Goal: Task Accomplishment & Management: Use online tool/utility

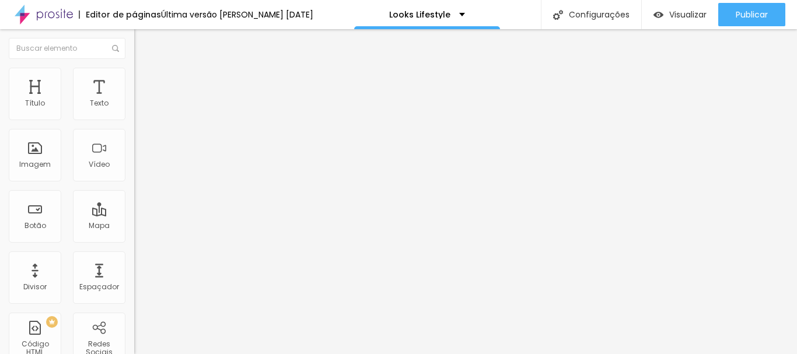
click at [145, 80] on span "Estilo" at bounding box center [154, 76] width 18 height 10
type input "75"
type input "70"
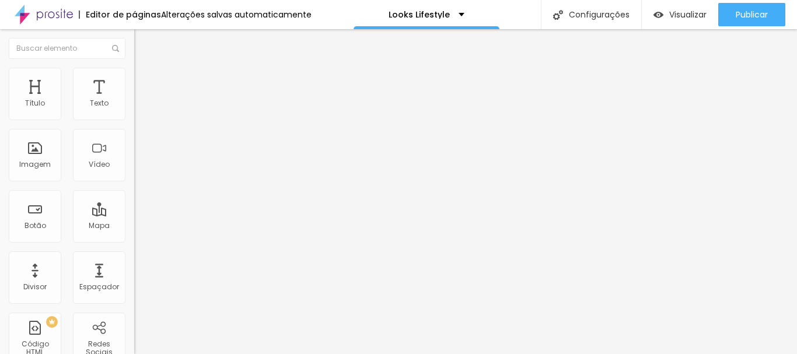
type input "60"
type input "55"
drag, startPoint x: 88, startPoint y: 126, endPoint x: 69, endPoint y: 129, distance: 18.9
type input "55"
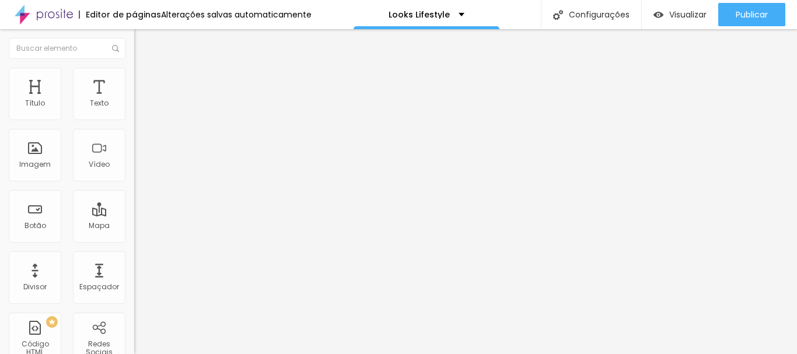
click at [134, 120] on input "range" at bounding box center [171, 114] width 75 height 9
click at [134, 121] on div at bounding box center [201, 115] width 134 height 11
type input "60"
type input "55"
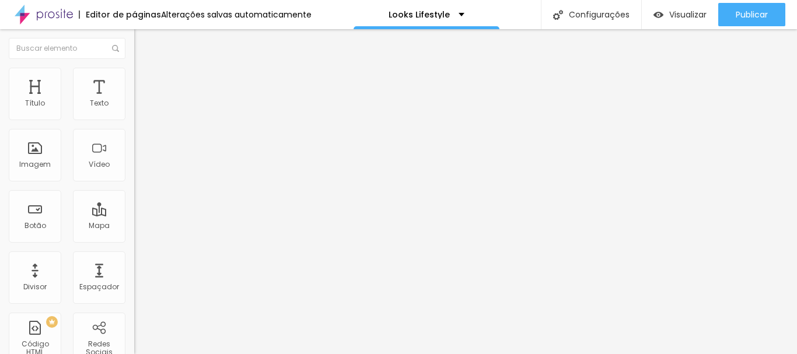
type input "55"
drag, startPoint x: 74, startPoint y: 124, endPoint x: 66, endPoint y: 123, distance: 8.3
click at [134, 120] on input "range" at bounding box center [171, 114] width 75 height 9
type input "50"
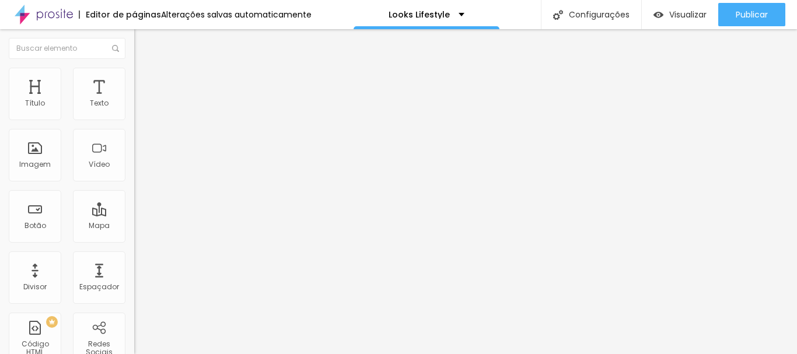
click at [134, 120] on input "range" at bounding box center [171, 114] width 75 height 9
click at [140, 168] on icon "button" at bounding box center [142, 165] width 5 height 5
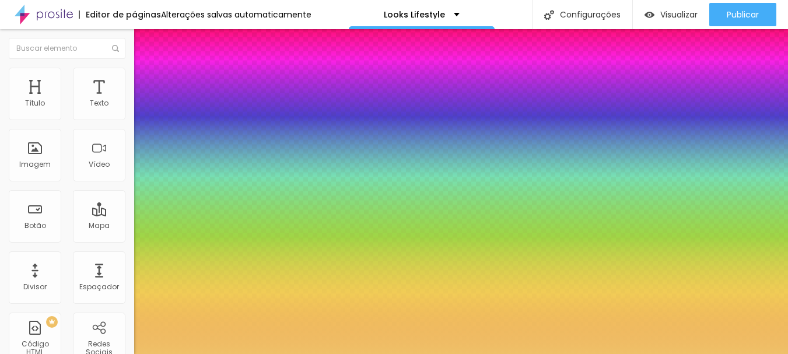
type input "1"
select select "PlayfairDisplay"
type input "1"
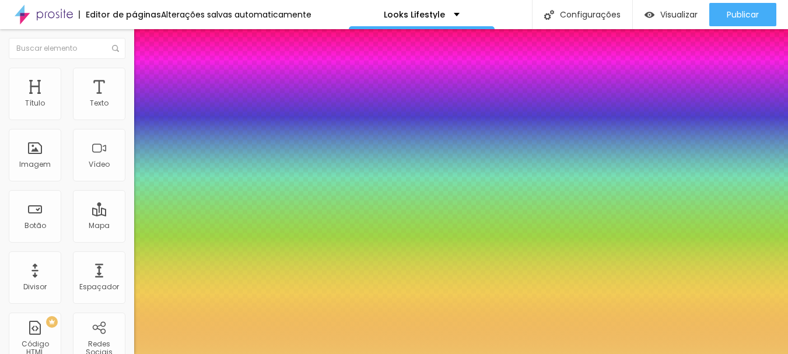
click at [542, 354] on div at bounding box center [394, 354] width 788 height 0
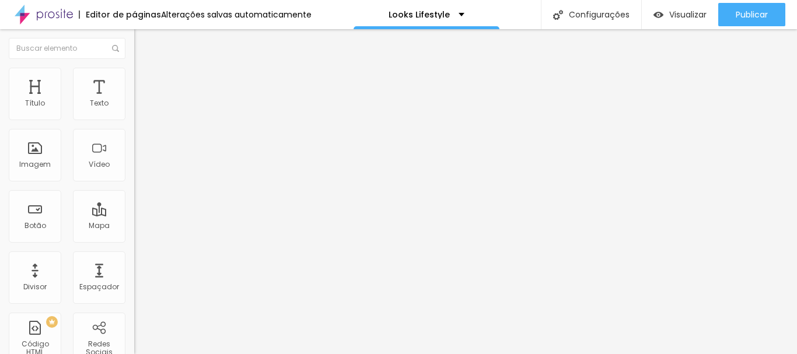
click at [134, 112] on div "Tipografia Voltar ao padrão" at bounding box center [201, 95] width 134 height 33
click at [134, 112] on button "button" at bounding box center [142, 106] width 16 height 12
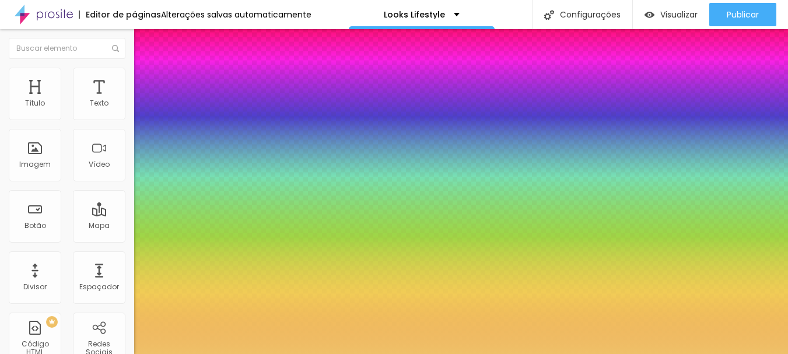
type input "1"
select select "PlayfairDisplay"
type input "1"
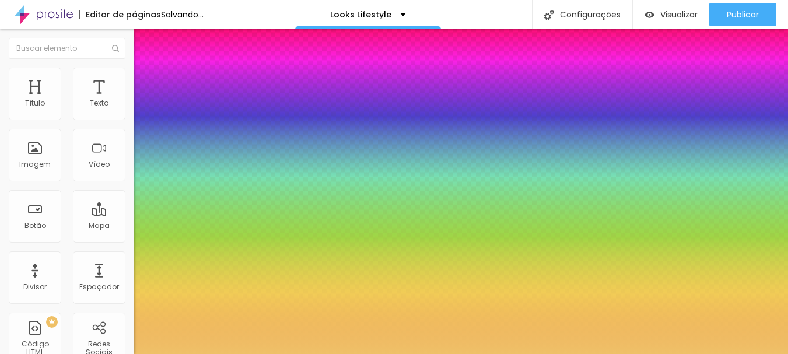
click at [366, 354] on div at bounding box center [394, 354] width 788 height 0
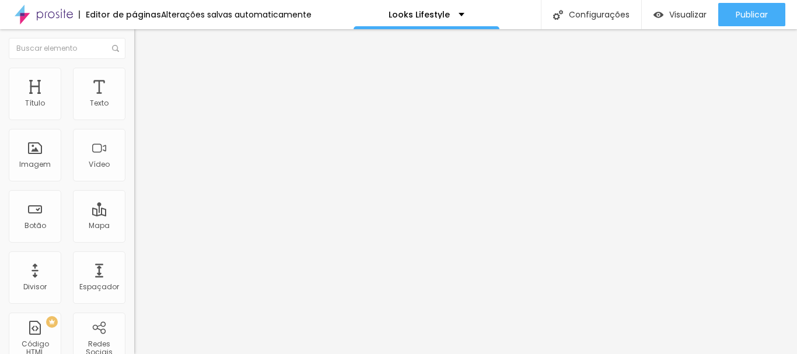
click at [134, 77] on ul "Conteúdo Estilo Avançado" at bounding box center [201, 73] width 134 height 35
click at [145, 81] on span "Estilo" at bounding box center [154, 76] width 18 height 10
type input "55"
click at [134, 120] on input "range" at bounding box center [171, 114] width 75 height 9
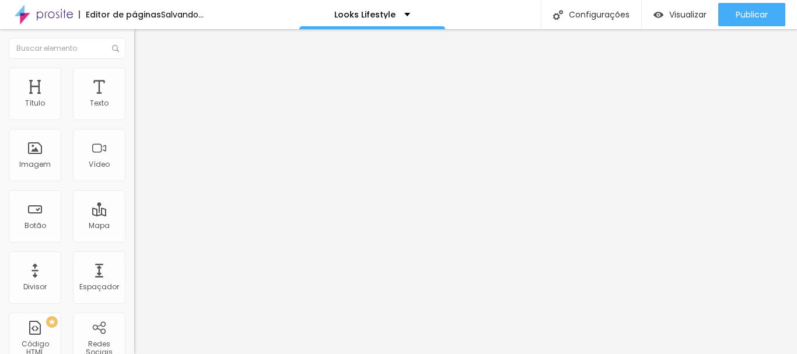
type input "50"
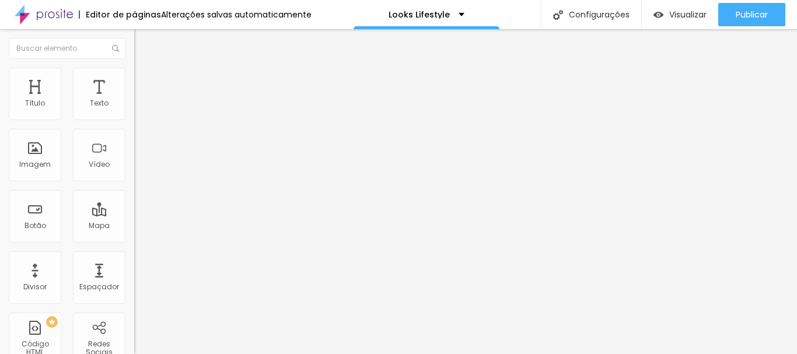
type input "50"
click at [134, 120] on input "range" at bounding box center [171, 114] width 75 height 9
click at [134, 173] on button "button" at bounding box center [142, 166] width 16 height 12
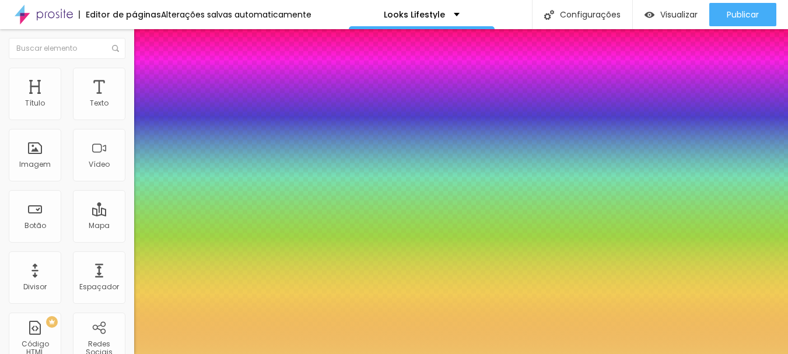
type input "1"
select select "PlayfairDisplay"
type input "1"
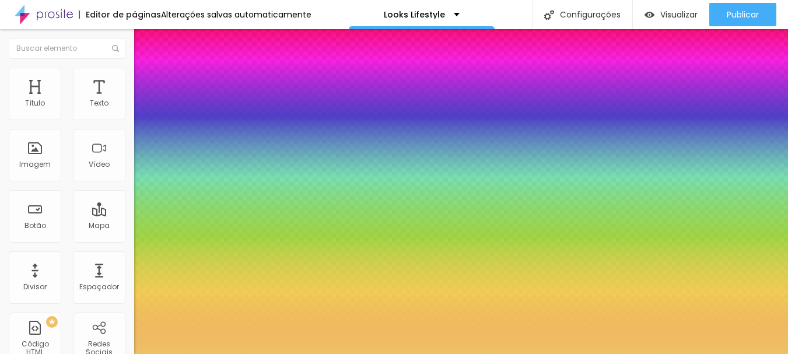
click at [345, 354] on div at bounding box center [394, 354] width 788 height 0
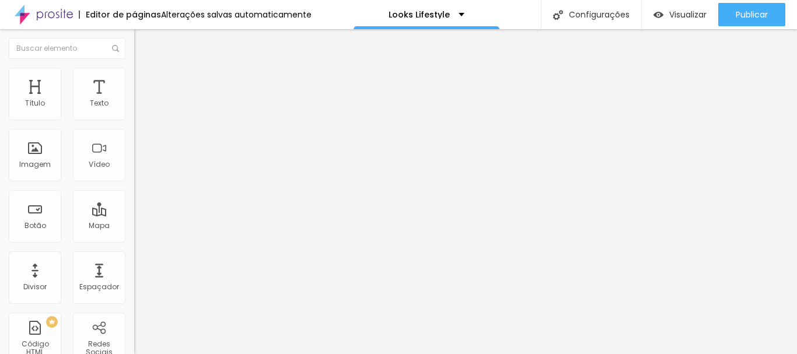
click at [134, 112] on div "Tipografia Voltar ao padrão" at bounding box center [201, 95] width 134 height 33
click at [139, 109] on icon "button" at bounding box center [142, 105] width 7 height 7
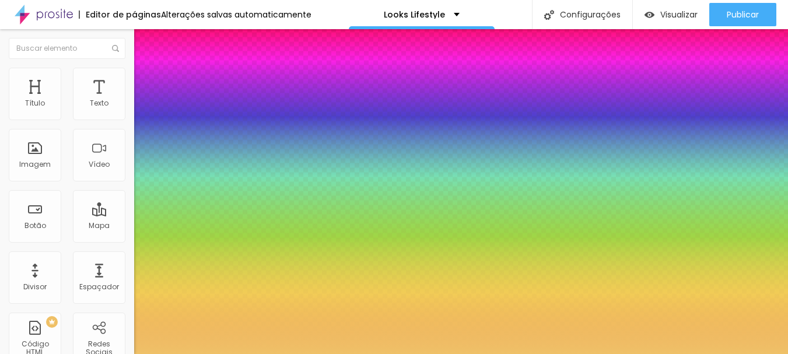
type input "1"
select select "PlayfairDisplay"
type input "1"
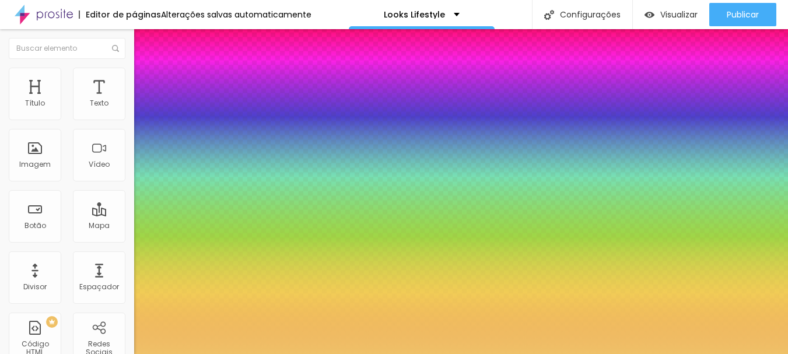
click at [436, 354] on div at bounding box center [394, 354] width 788 height 0
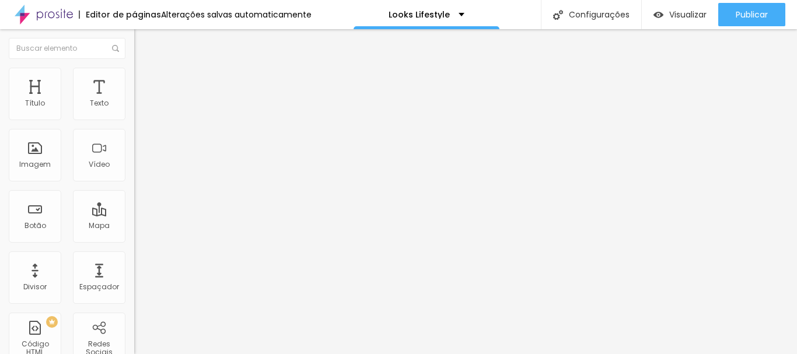
click at [134, 74] on li "Estilo" at bounding box center [201, 74] width 134 height 12
type input "65"
type input "60"
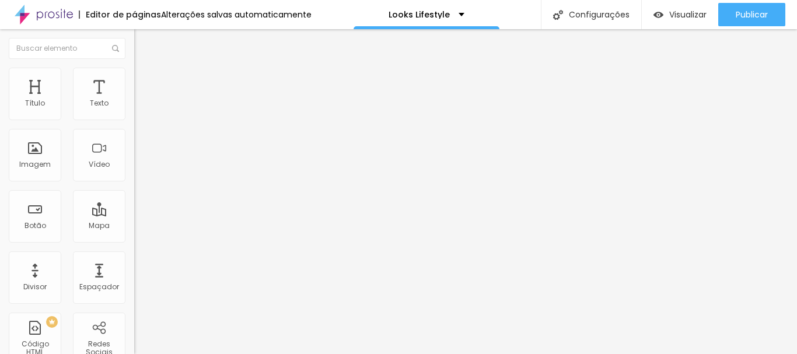
type input "55"
type input "50"
drag, startPoint x: 78, startPoint y: 124, endPoint x: 60, endPoint y: 125, distance: 18.1
type input "50"
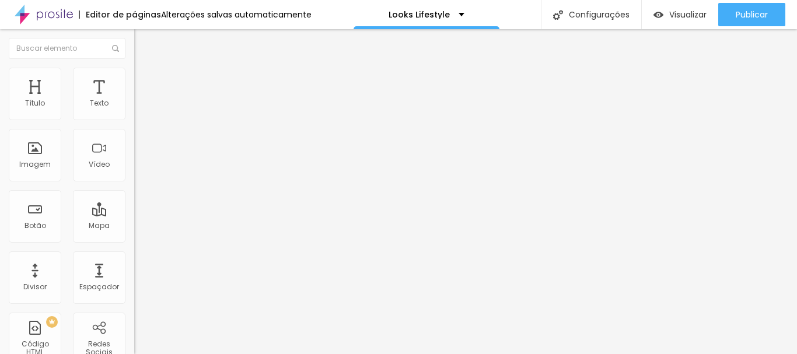
click at [134, 120] on input "range" at bounding box center [171, 114] width 75 height 9
click at [139, 169] on icon "button" at bounding box center [142, 165] width 7 height 7
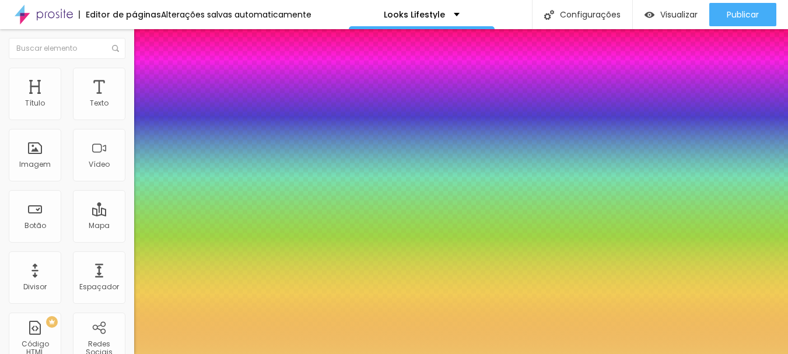
type input "1"
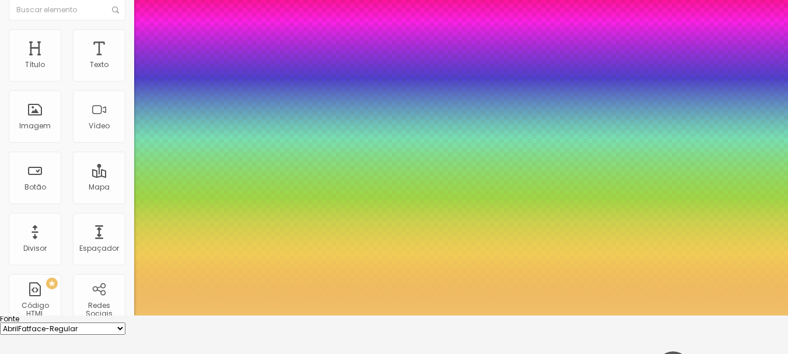
scroll to position [58, 0]
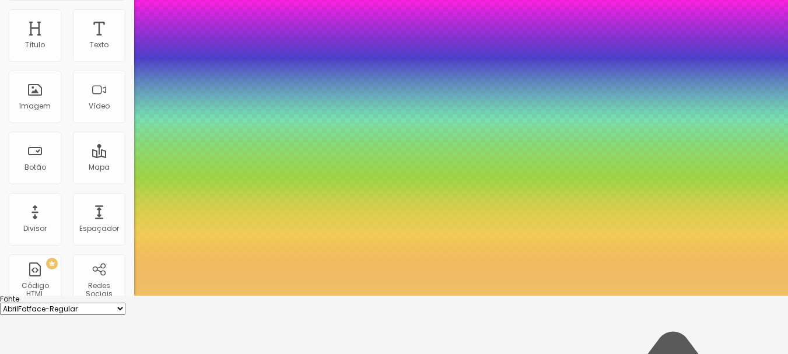
click at [125, 303] on select "AbrilFatface-Regular Actor-Regular Alegreya AlegreyaBlack [PERSON_NAME] [PERSON…" at bounding box center [62, 309] width 125 height 12
select select "PlayfairDisplay"
click at [124, 303] on select "AbrilFatface-Regular Actor-Regular Alegreya AlegreyaBlack [PERSON_NAME] [PERSON…" at bounding box center [62, 309] width 125 height 12
type input "1"
click at [409, 296] on div at bounding box center [394, 296] width 788 height 0
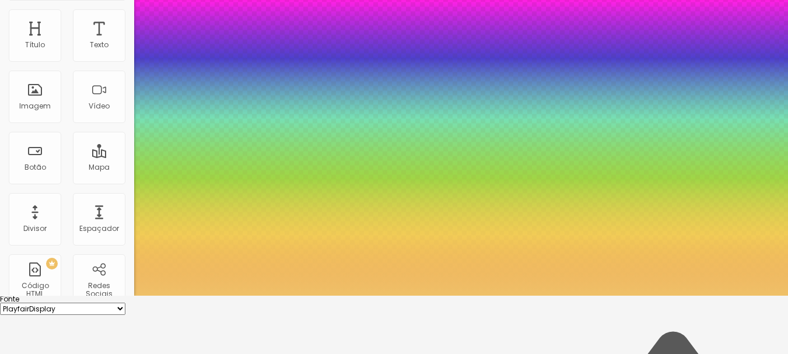
scroll to position [0, 0]
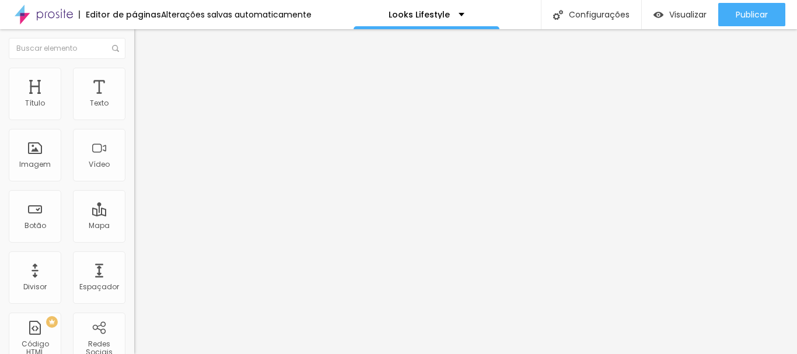
click at [134, 122] on div "Tipografia Voltar ao padrão Sombra DESATIVADO Voltar ao padrão" at bounding box center [201, 115] width 134 height 72
click at [134, 112] on button "button" at bounding box center [142, 106] width 16 height 12
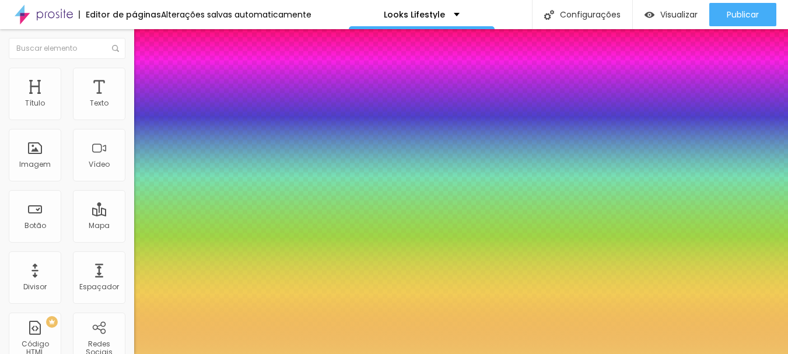
type input "1"
select select "PlayfairDisplay"
type input "1"
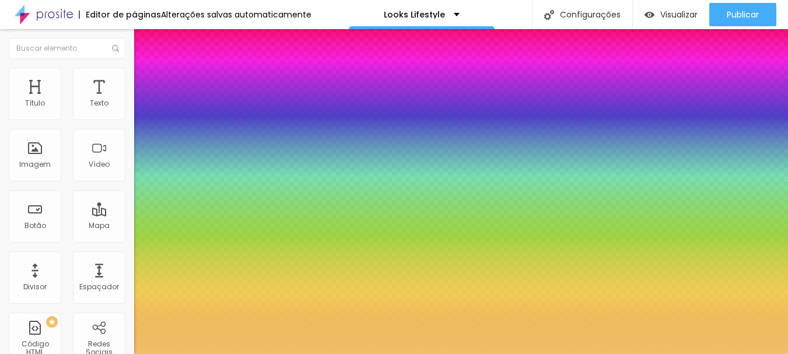
click at [363, 354] on div at bounding box center [394, 354] width 788 height 0
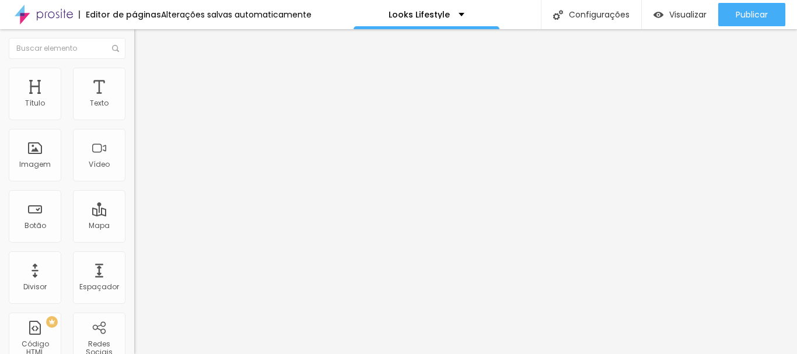
click at [134, 76] on ul "Conteúdo Estilo Avançado" at bounding box center [201, 73] width 134 height 35
click at [145, 81] on span "Estilo" at bounding box center [154, 76] width 18 height 10
type input "55"
type input "50"
click at [134, 120] on input "range" at bounding box center [171, 114] width 75 height 9
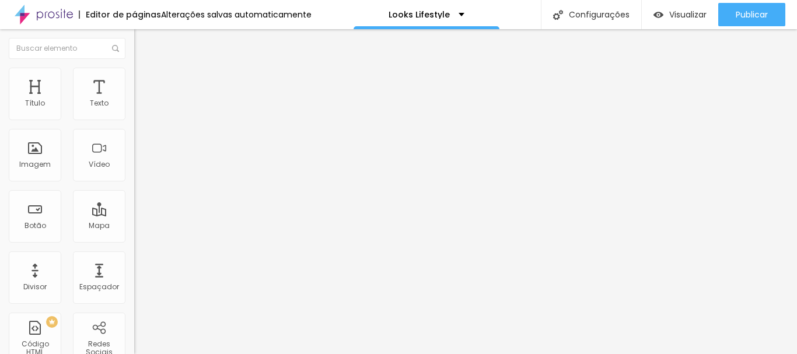
type input "50"
click at [140, 168] on icon "button" at bounding box center [142, 165] width 5 height 5
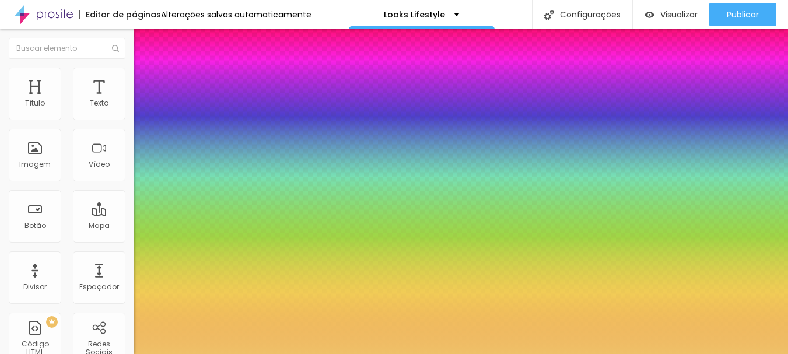
type input "1"
select select "PlayfairDisplay"
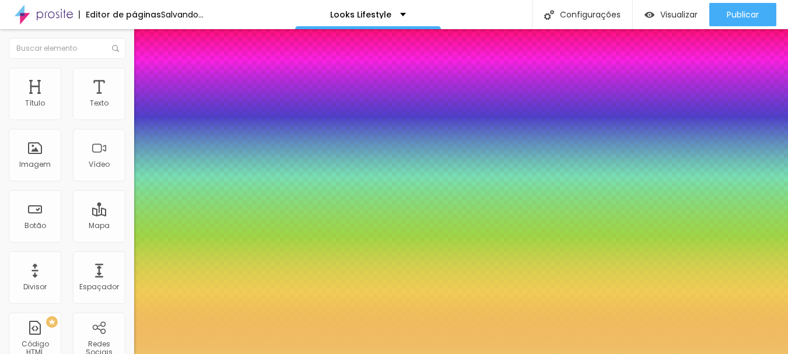
type input "1"
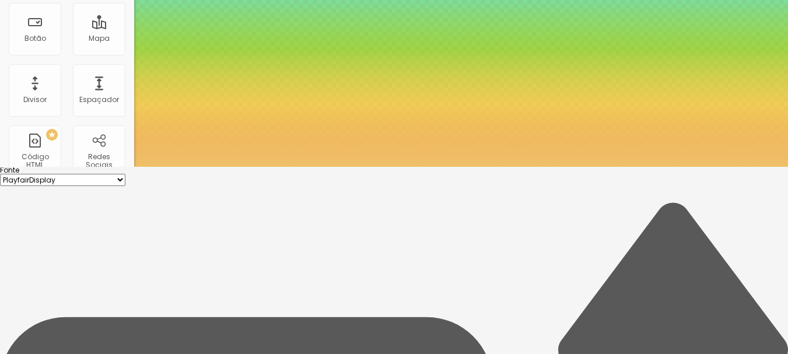
scroll to position [129, 0]
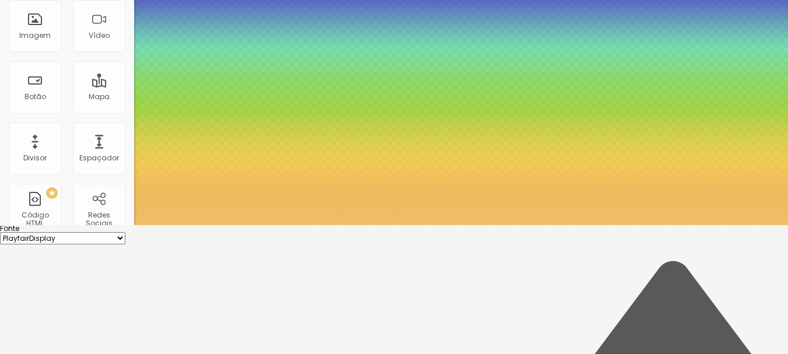
click at [330, 225] on div at bounding box center [394, 225] width 788 height 0
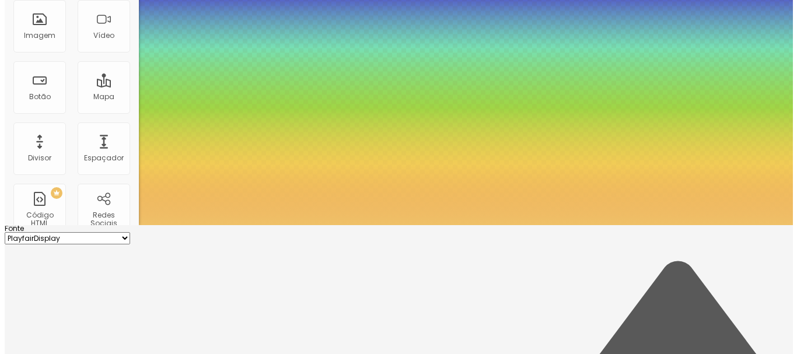
scroll to position [0, 0]
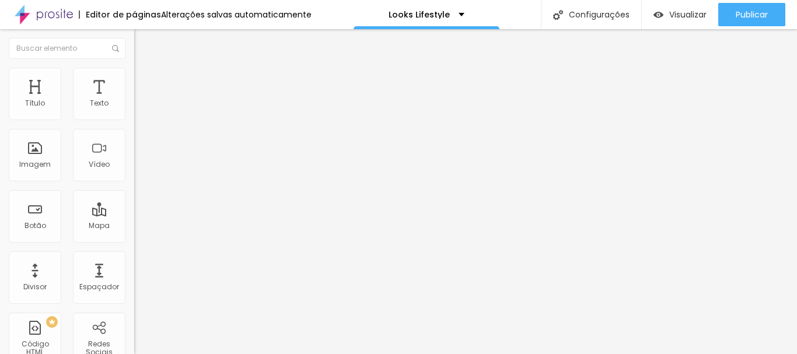
click at [134, 112] on button "button" at bounding box center [142, 106] width 16 height 12
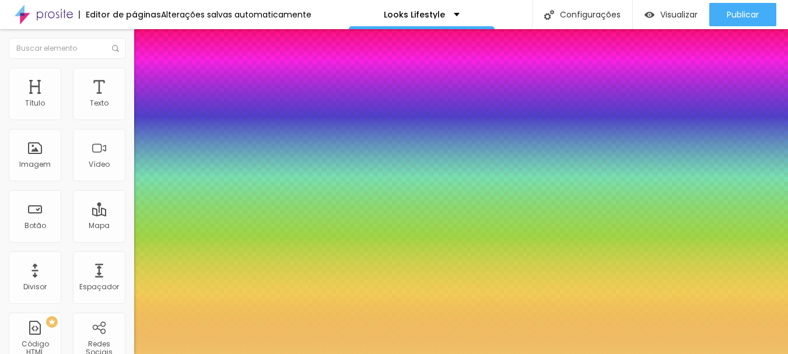
type input "1"
select select "PlayfairDisplay"
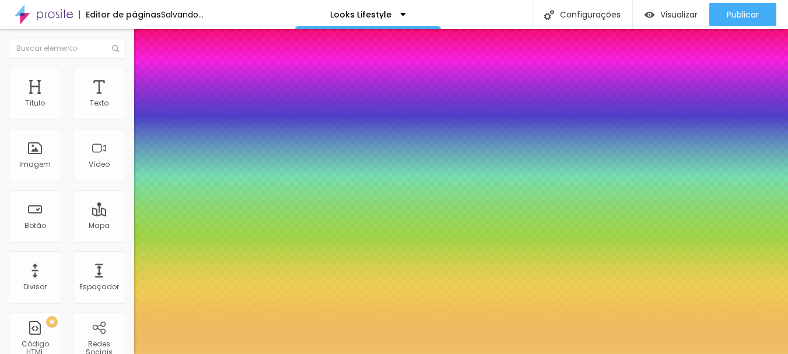
type input "1"
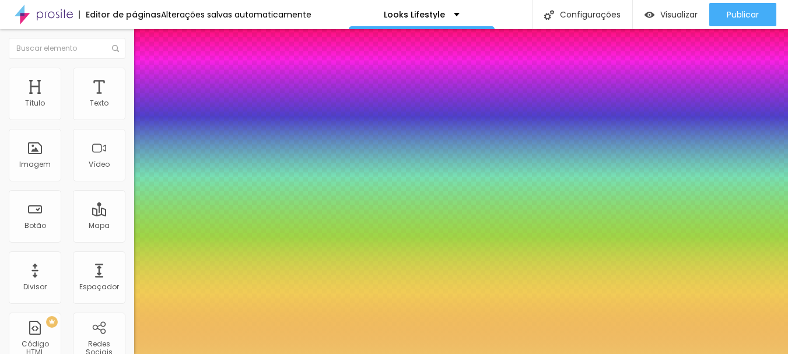
click at [178, 354] on div at bounding box center [394, 354] width 788 height 0
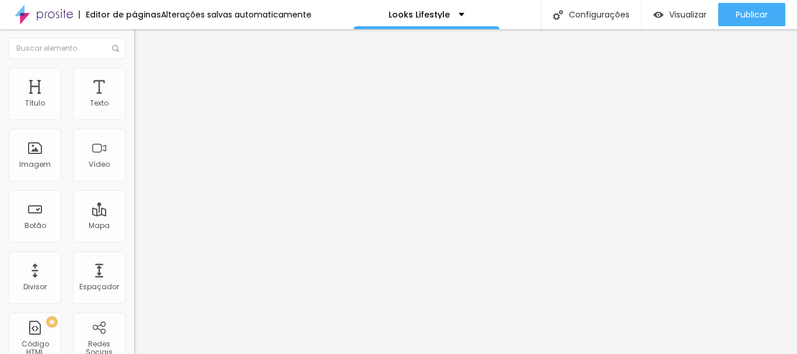
click at [134, 77] on li "Estilo" at bounding box center [201, 74] width 134 height 12
type input "65"
type input "60"
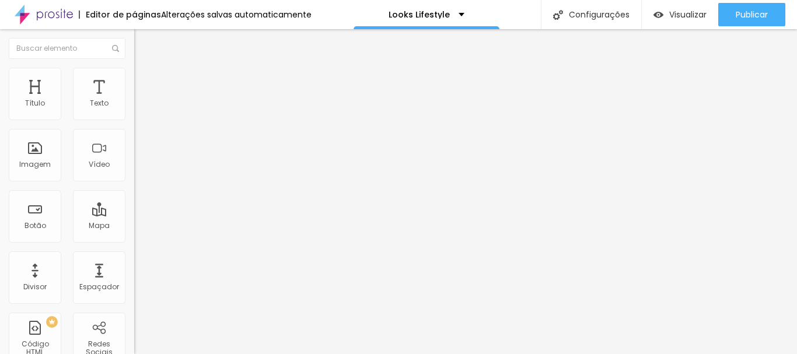
type input "55"
type input "50"
drag, startPoint x: 79, startPoint y: 128, endPoint x: 60, endPoint y: 130, distance: 18.8
type input "50"
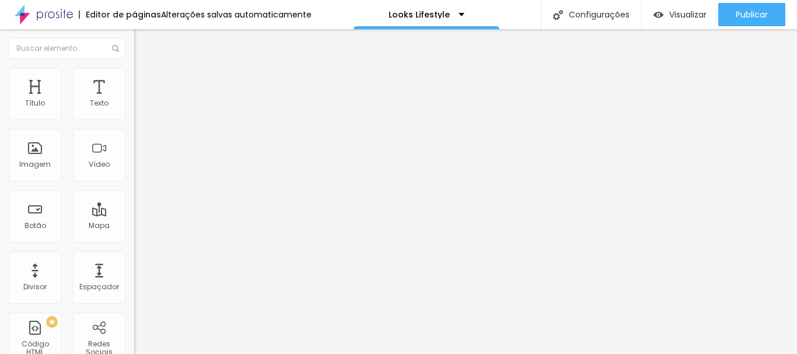
click at [134, 120] on input "range" at bounding box center [171, 114] width 75 height 9
click at [134, 73] on li "Avançado" at bounding box center [201, 74] width 134 height 12
click at [134, 68] on li "Estilo" at bounding box center [201, 62] width 134 height 12
click at [134, 173] on button "button" at bounding box center [142, 166] width 16 height 12
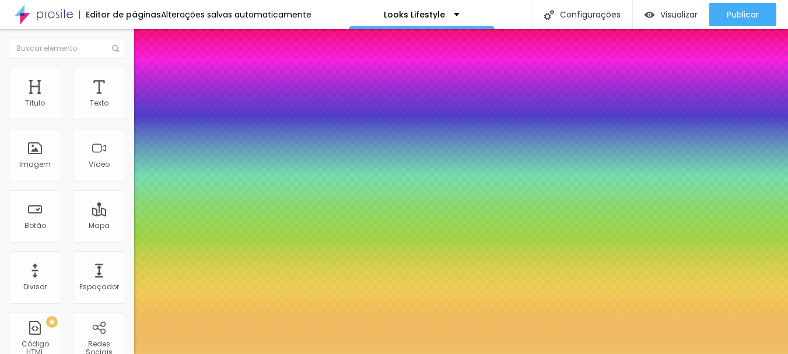
type input "1"
select select "PlayfairDisplay"
type input "1"
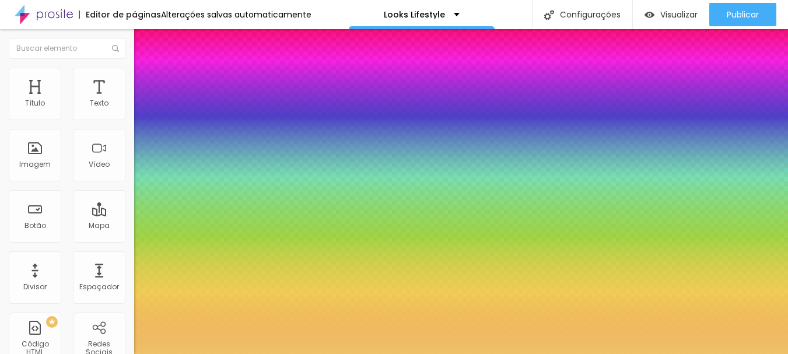
click at [290, 354] on div at bounding box center [394, 354] width 788 height 0
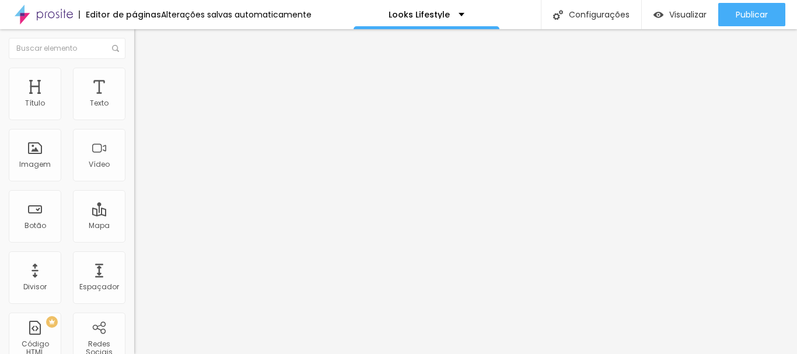
click at [134, 112] on button "button" at bounding box center [142, 106] width 16 height 12
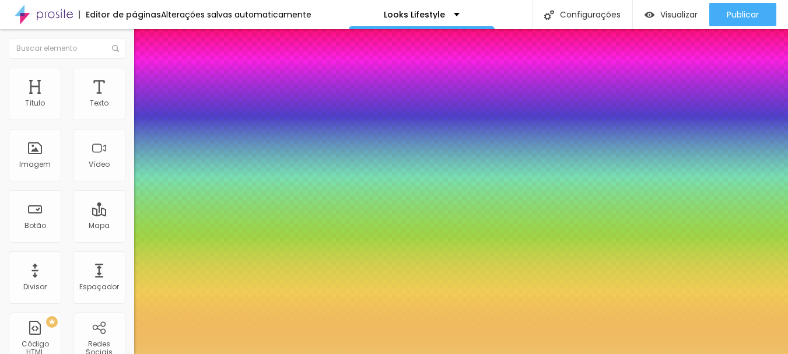
type input "1"
select select "PlayfairDisplay"
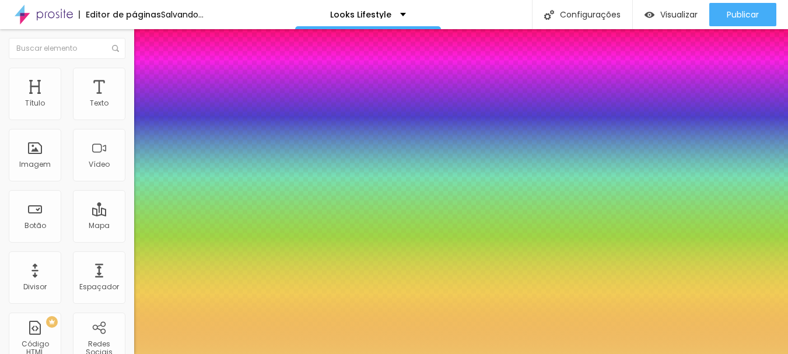
type input "1"
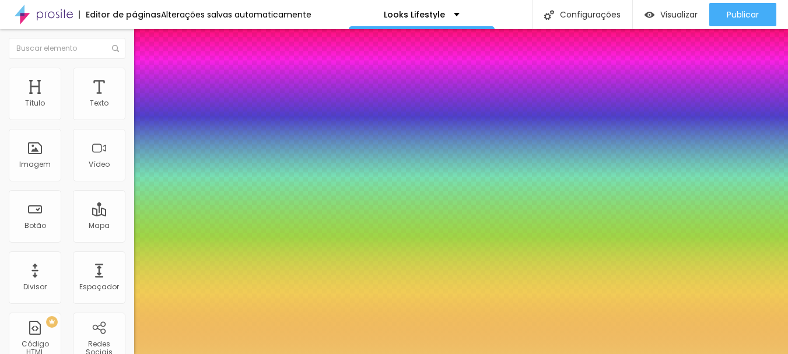
click at [264, 354] on div at bounding box center [394, 354] width 788 height 0
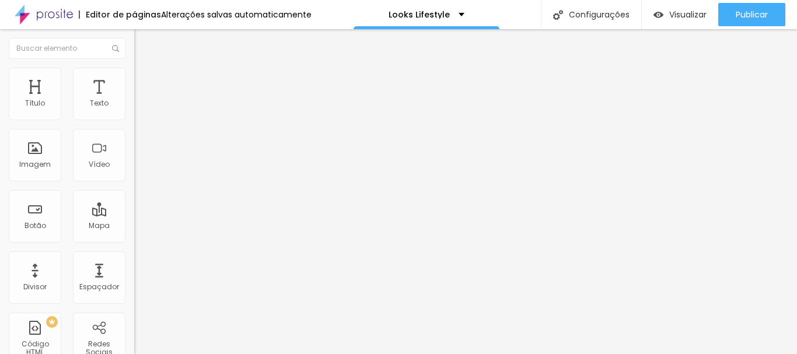
click at [134, 64] on ul "Conteúdo Estilo Avançado" at bounding box center [201, 73] width 134 height 35
click at [145, 79] on span "Estilo" at bounding box center [154, 76] width 18 height 10
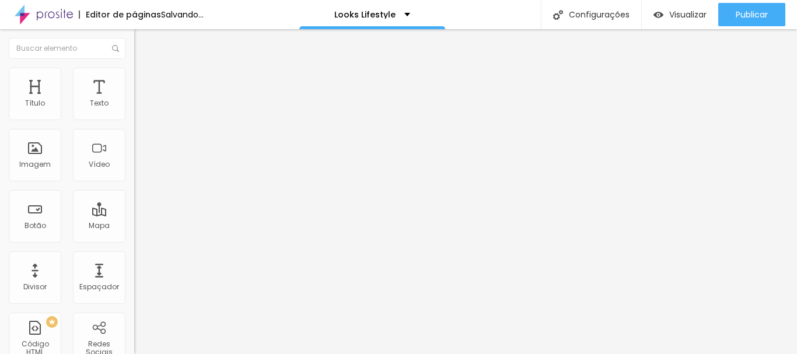
type input "60"
type input "55"
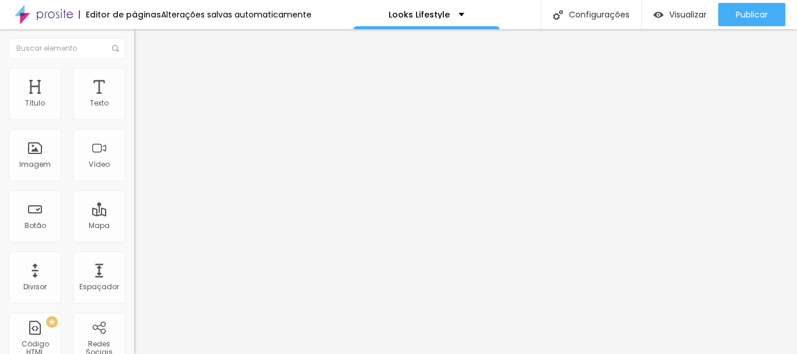
type input "50"
drag, startPoint x: 75, startPoint y: 125, endPoint x: 61, endPoint y: 126, distance: 13.5
type input "50"
click at [134, 120] on input "range" at bounding box center [171, 114] width 75 height 9
click at [134, 173] on button "button" at bounding box center [142, 166] width 16 height 12
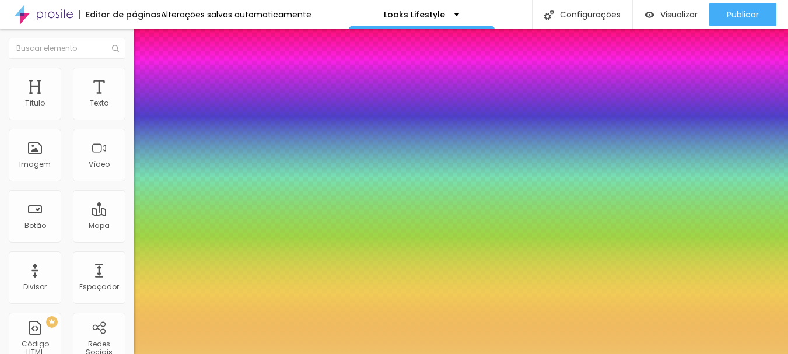
type input "1"
select select "PlayfairDisplay"
type input "1"
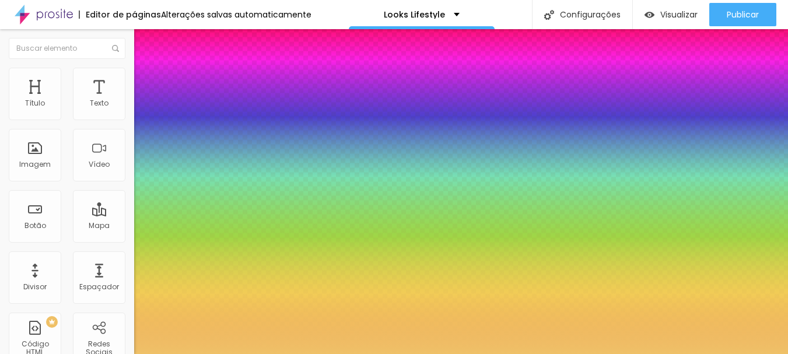
click at [472, 354] on div at bounding box center [394, 354] width 788 height 0
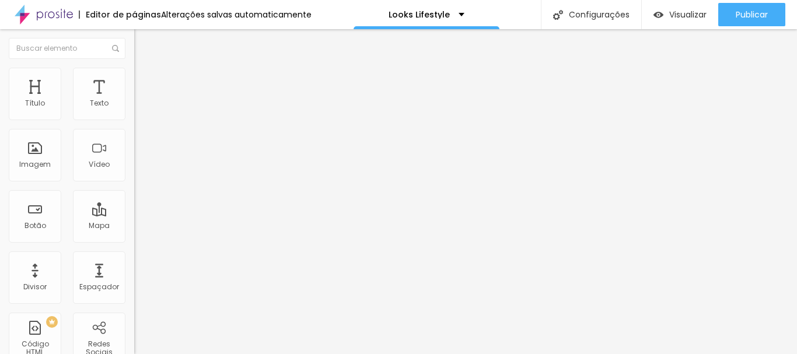
click at [134, 112] on button "button" at bounding box center [142, 106] width 16 height 12
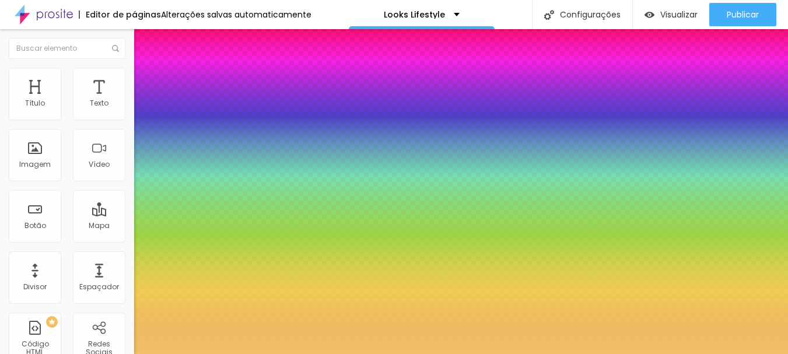
type input "1"
select select "PlayfairDisplay"
type input "1"
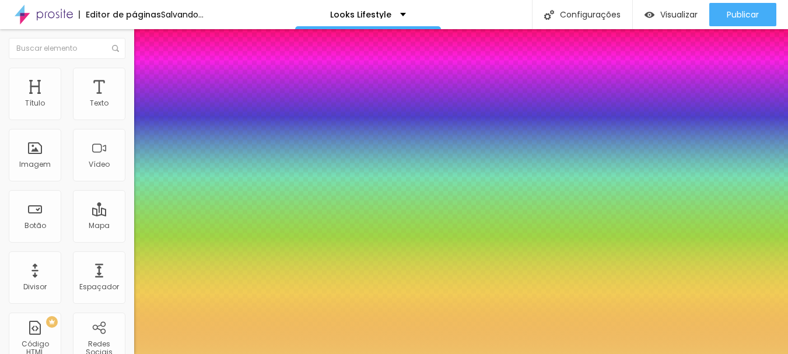
click at [331, 354] on div at bounding box center [394, 354] width 788 height 0
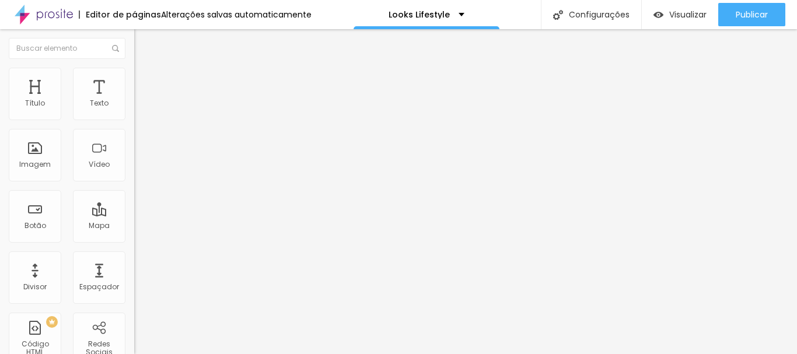
click at [139, 109] on icon "button" at bounding box center [142, 105] width 7 height 7
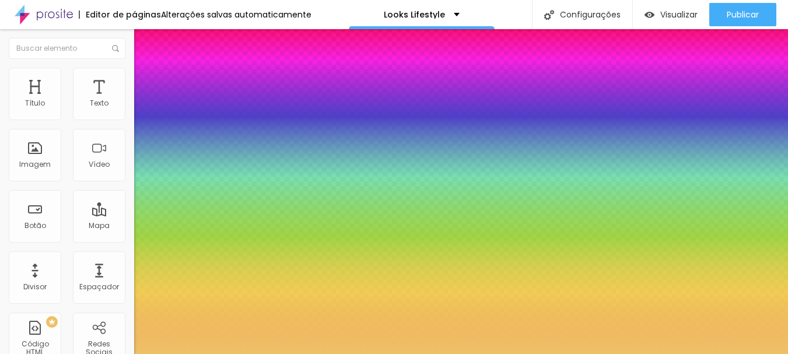
type input "1"
click at [305, 354] on div at bounding box center [394, 354] width 788 height 0
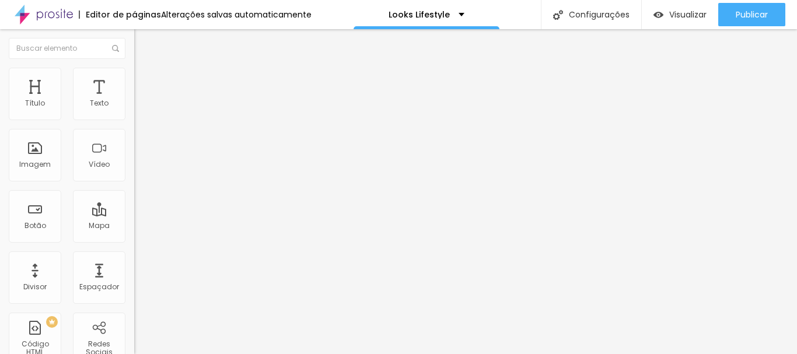
click at [134, 173] on button "button" at bounding box center [142, 166] width 16 height 12
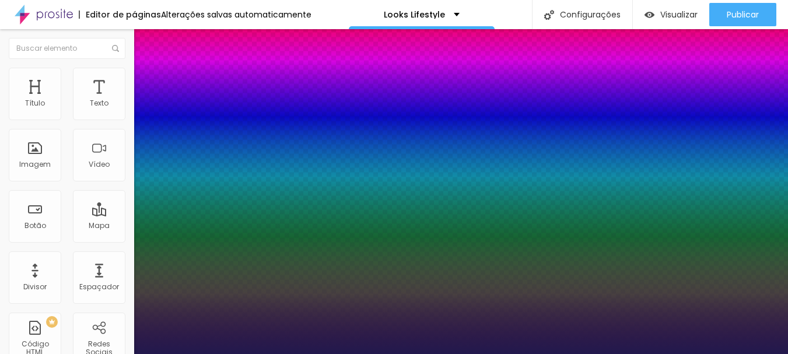
type input "1"
select select "PlayfairDisplay"
type input "1"
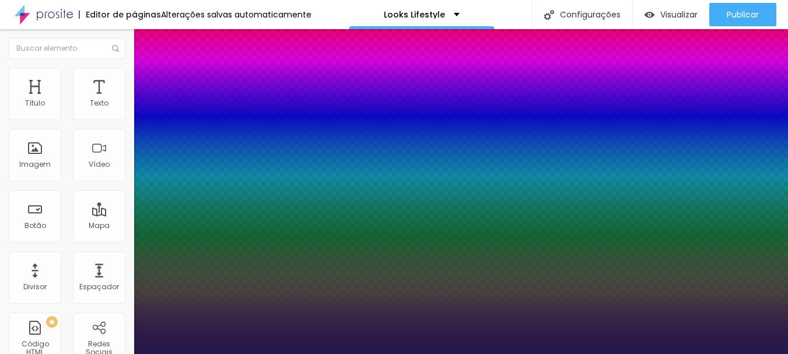
click at [345, 354] on div at bounding box center [394, 354] width 788 height 0
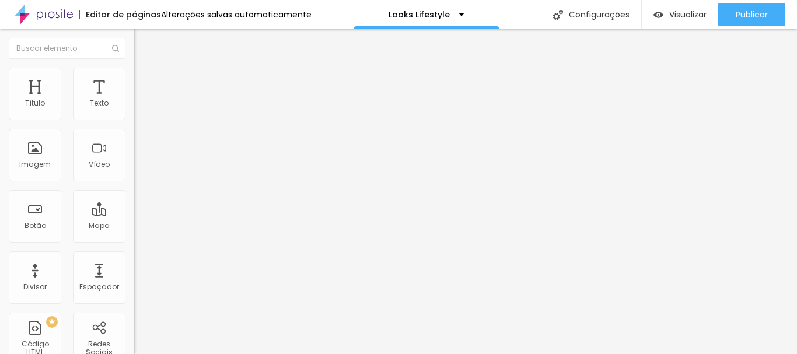
click at [139, 109] on icon "button" at bounding box center [142, 105] width 7 height 7
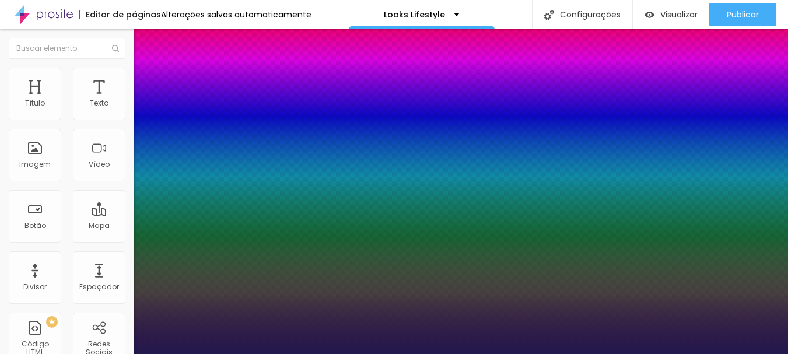
type input "1"
select select "PlayfairDisplay"
type input "1"
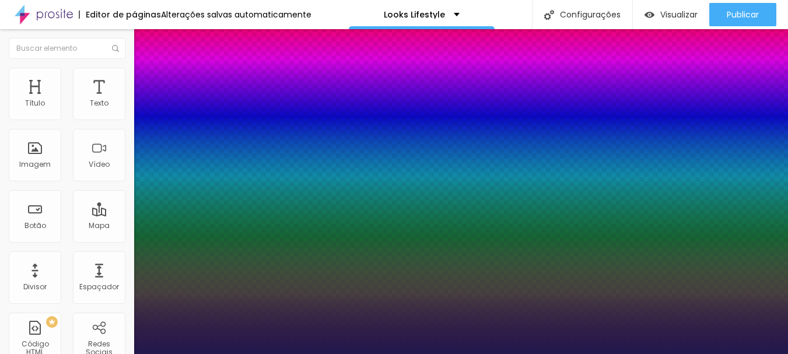
click at [308, 354] on div at bounding box center [394, 354] width 788 height 0
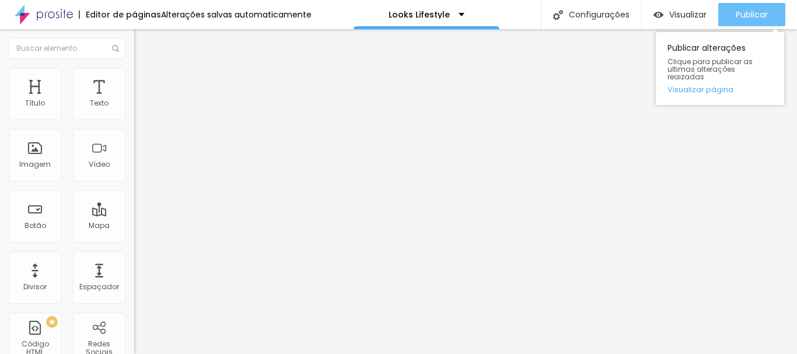
click at [767, 19] on span "Publicar" at bounding box center [752, 14] width 32 height 9
